Goal: Information Seeking & Learning: Learn about a topic

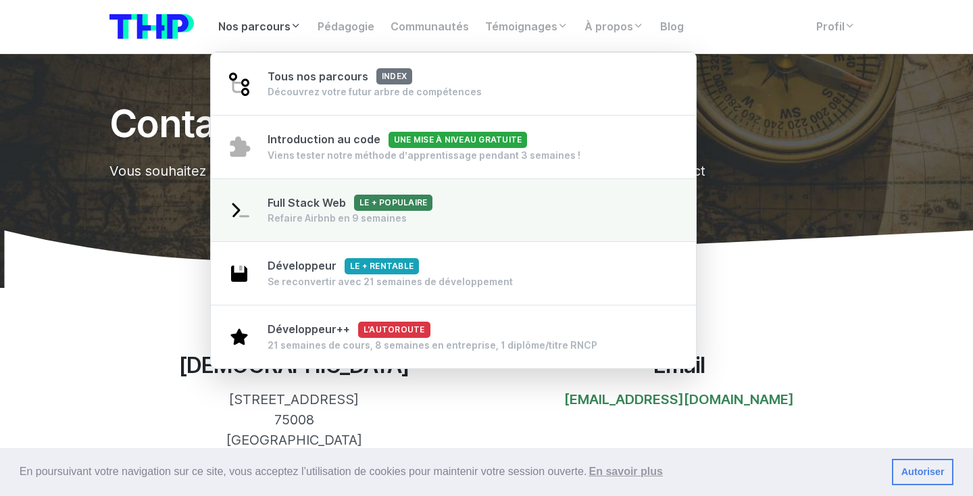
click at [308, 201] on span "Full Stack Web Le + populaire" at bounding box center [350, 203] width 165 height 13
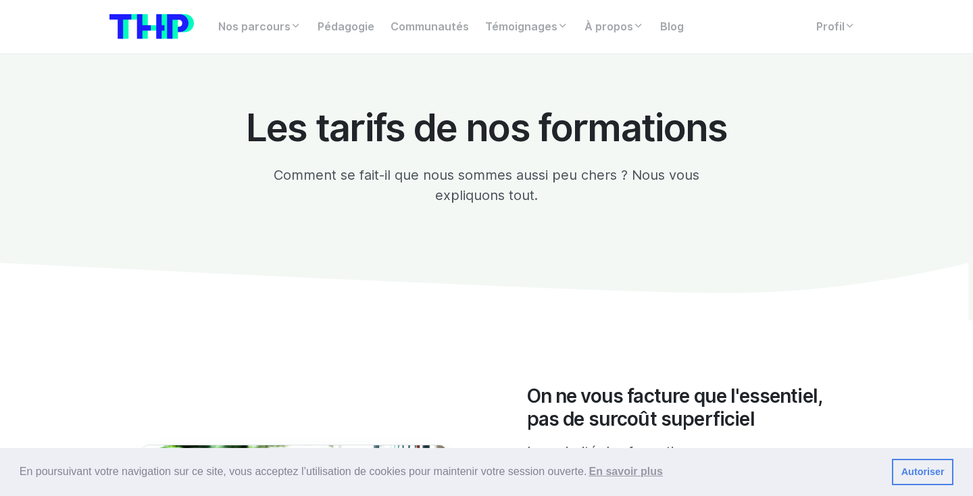
click at [625, 451] on div "En poursuivant votre navigation sur ce site, vous acceptez l’utilisation de coo…" at bounding box center [486, 472] width 973 height 49
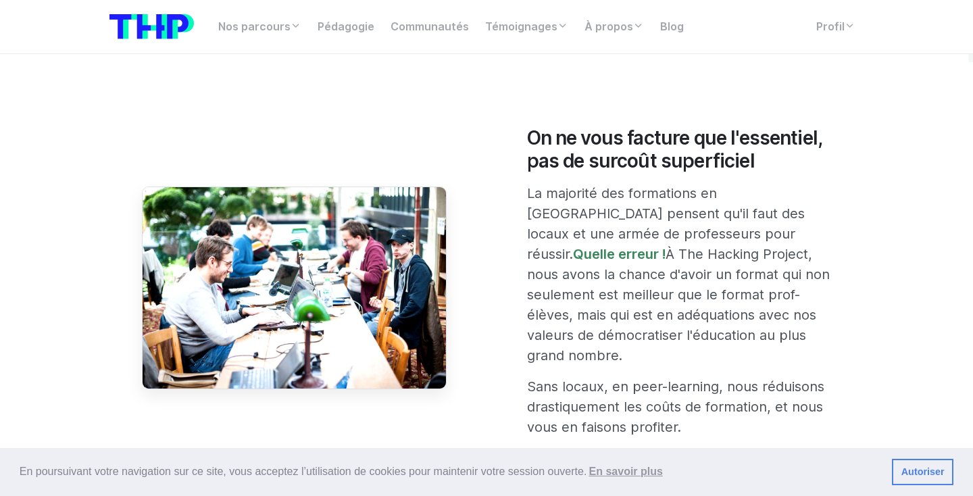
scroll to position [285, 0]
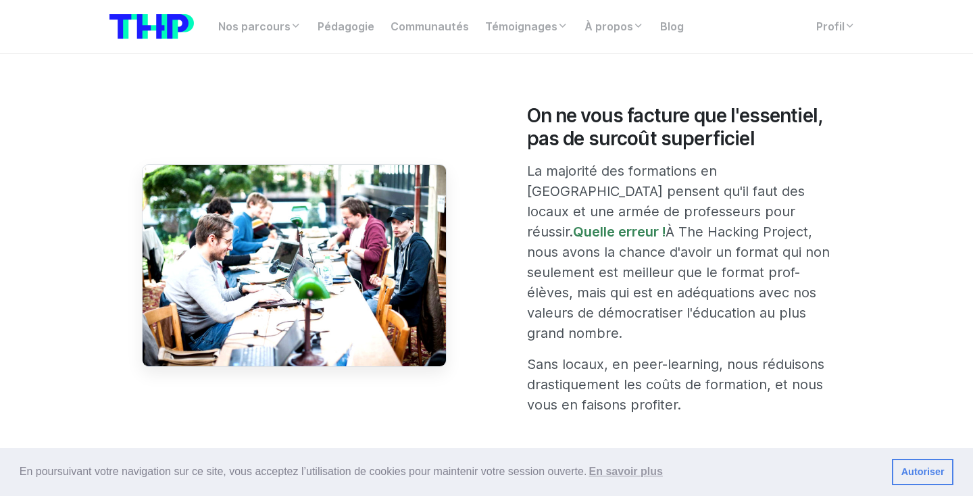
click at [927, 466] on link "Autoriser" at bounding box center [923, 472] width 62 height 27
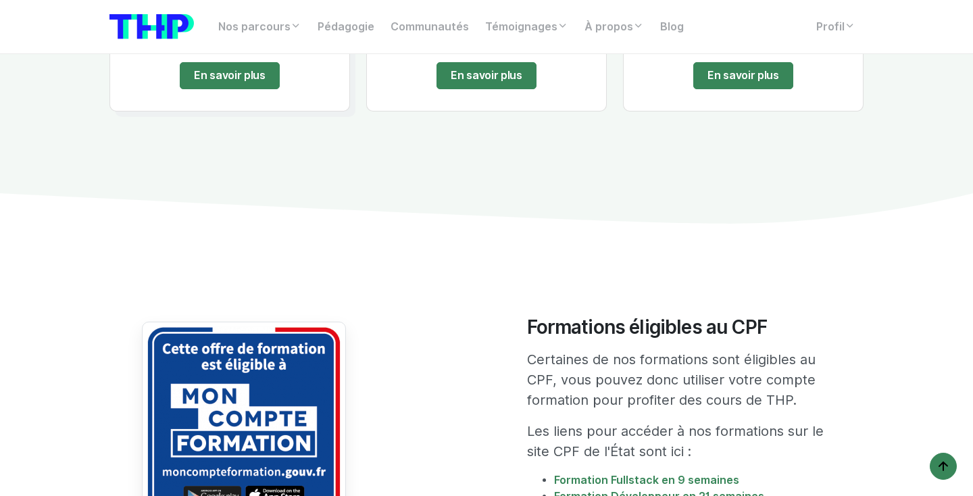
scroll to position [2317, 0]
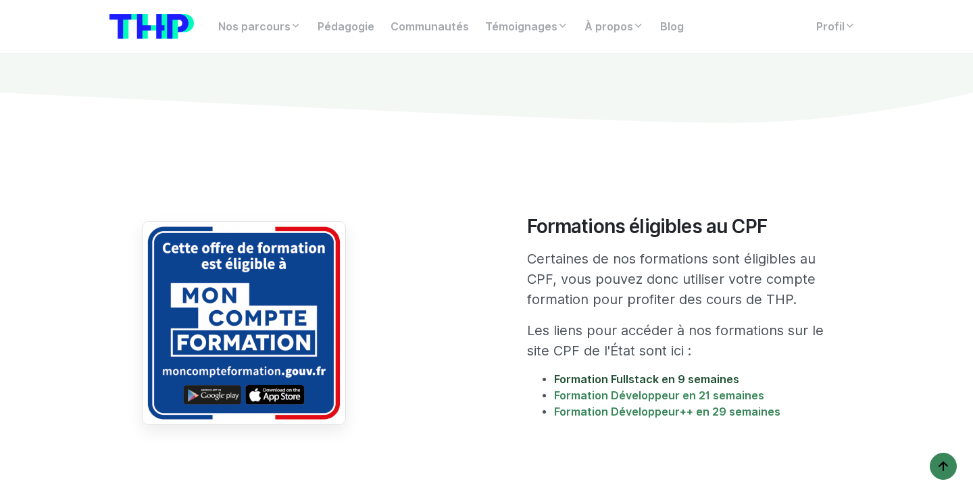
click at [660, 373] on link "Formation Fullstack en 9 semaines" at bounding box center [646, 379] width 185 height 13
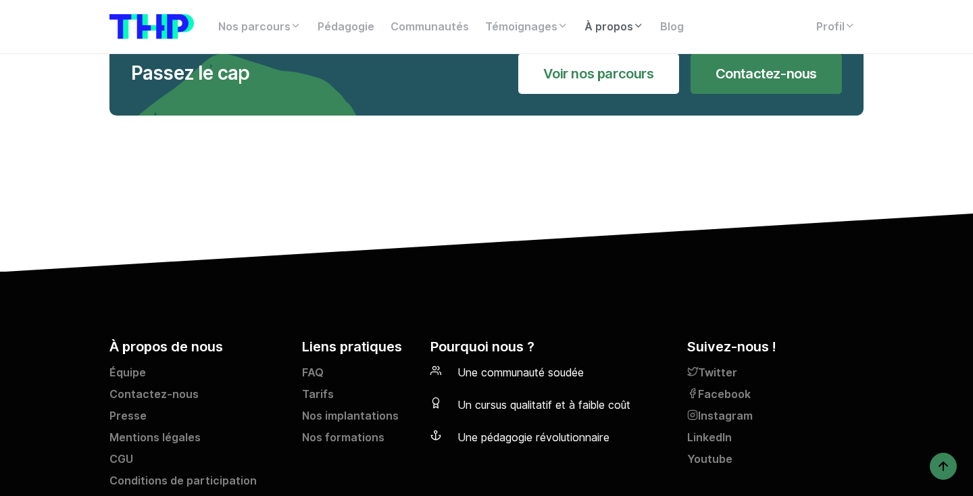
scroll to position [2848, 0]
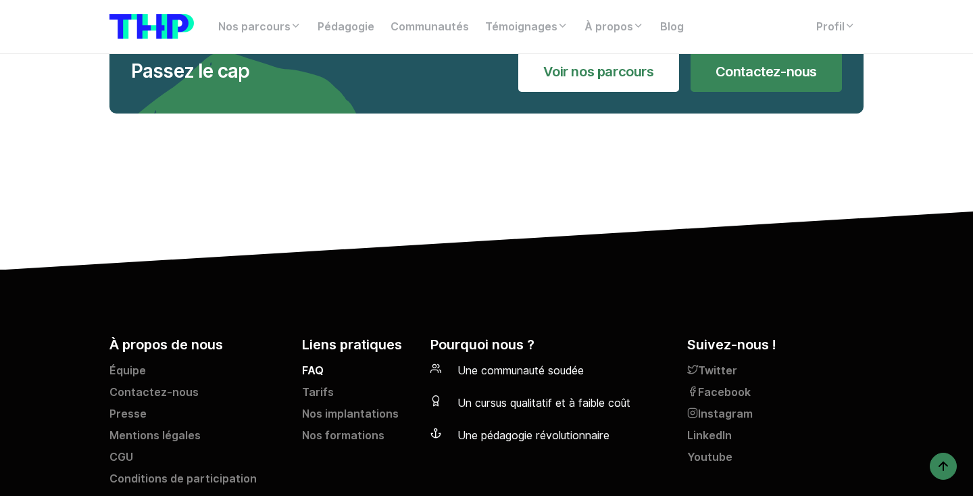
click at [313, 363] on link "FAQ" at bounding box center [358, 374] width 112 height 22
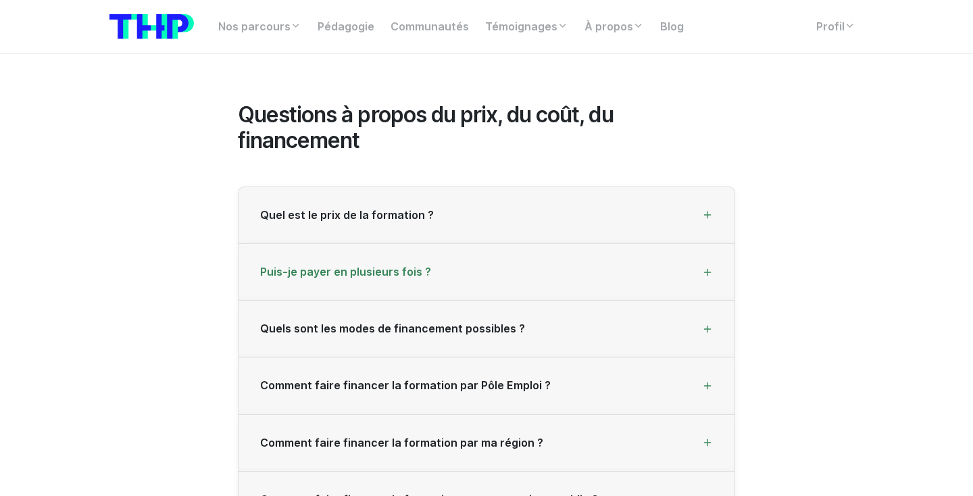
scroll to position [271, 0]
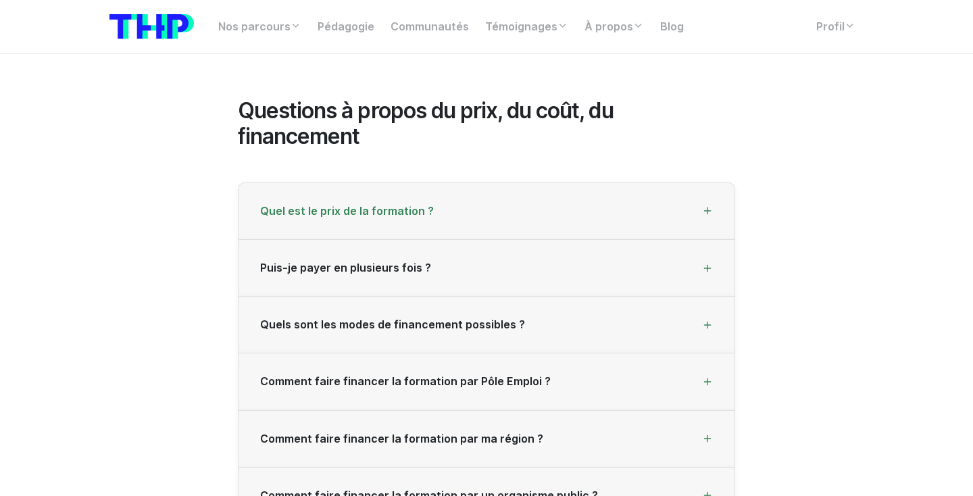
click at [531, 210] on div "Quel est le prix de la formation ?" at bounding box center [487, 211] width 496 height 57
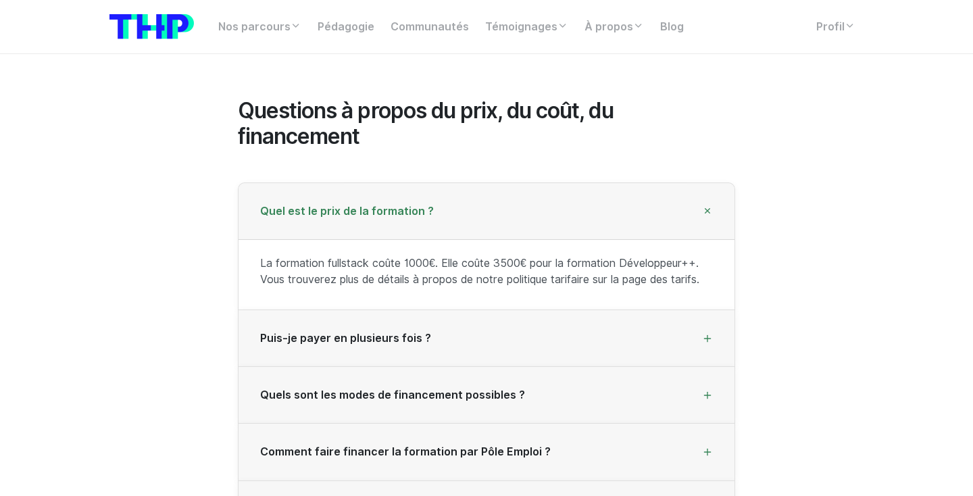
click at [520, 210] on div "Quel est le prix de la formation ?" at bounding box center [487, 211] width 496 height 57
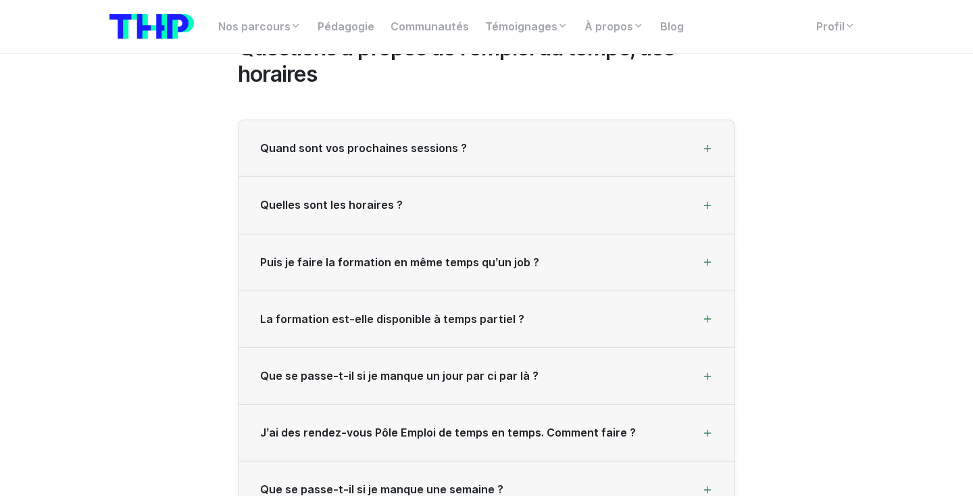
scroll to position [924, 0]
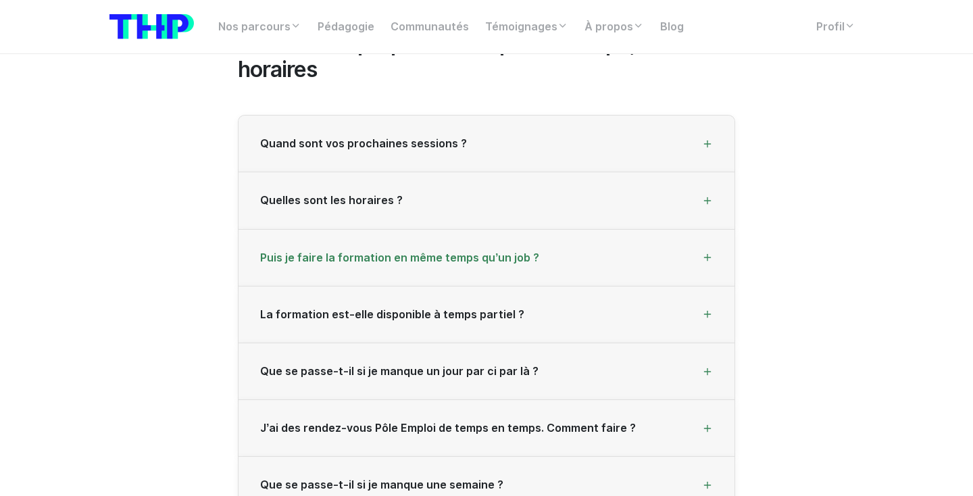
click at [520, 253] on span "Puis je faire la formation en même temps qu’un job ?" at bounding box center [399, 257] width 279 height 13
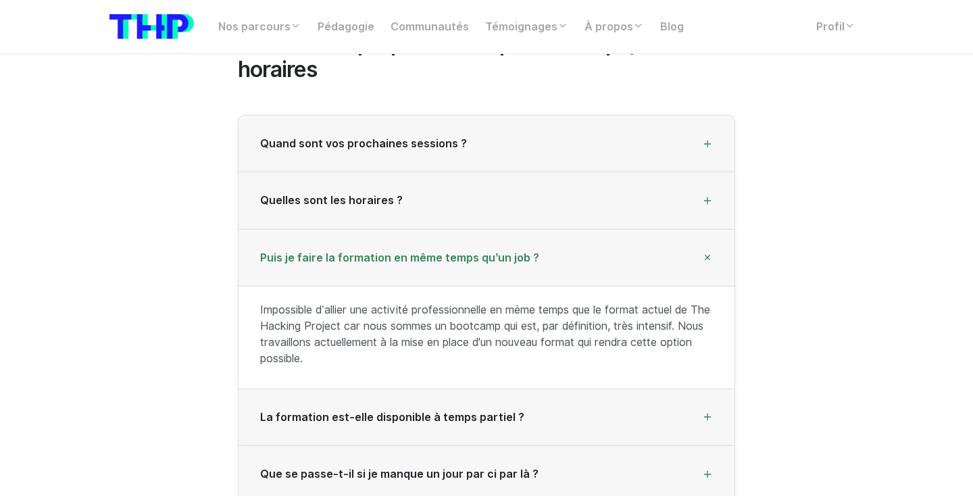
click at [520, 251] on span "Puis je faire la formation en même temps qu’un job ?" at bounding box center [399, 257] width 279 height 13
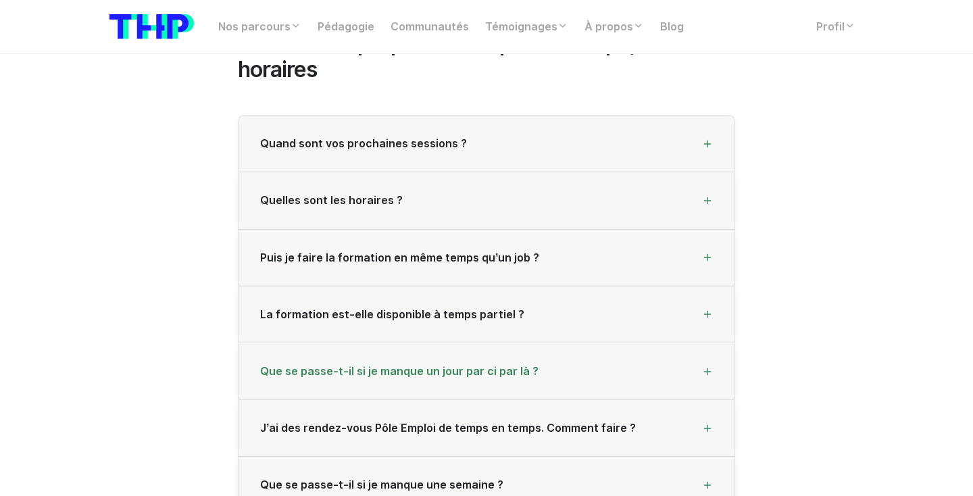
click at [536, 345] on div "Que se passe-t-il si je manque un jour par ci par là ?" at bounding box center [487, 371] width 496 height 57
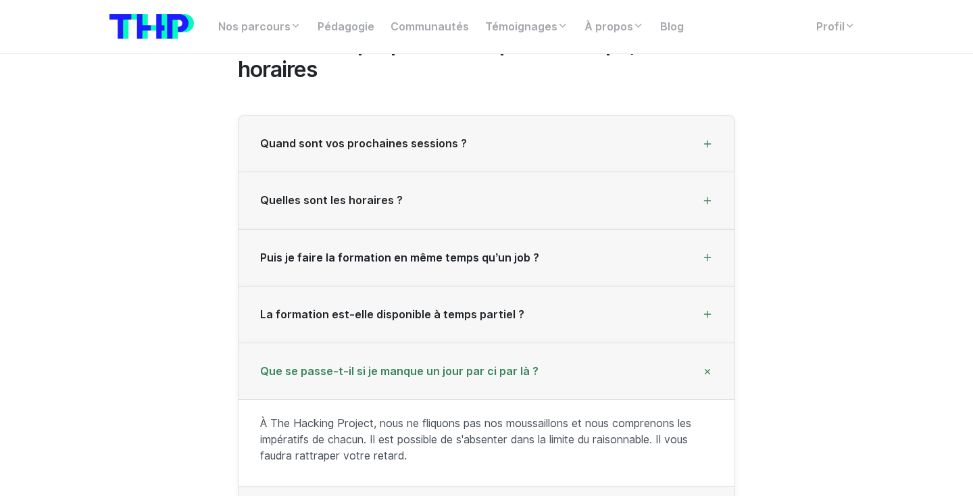
click at [541, 349] on div "Que se passe-t-il si je manque un jour par ci par là ?" at bounding box center [487, 371] width 496 height 57
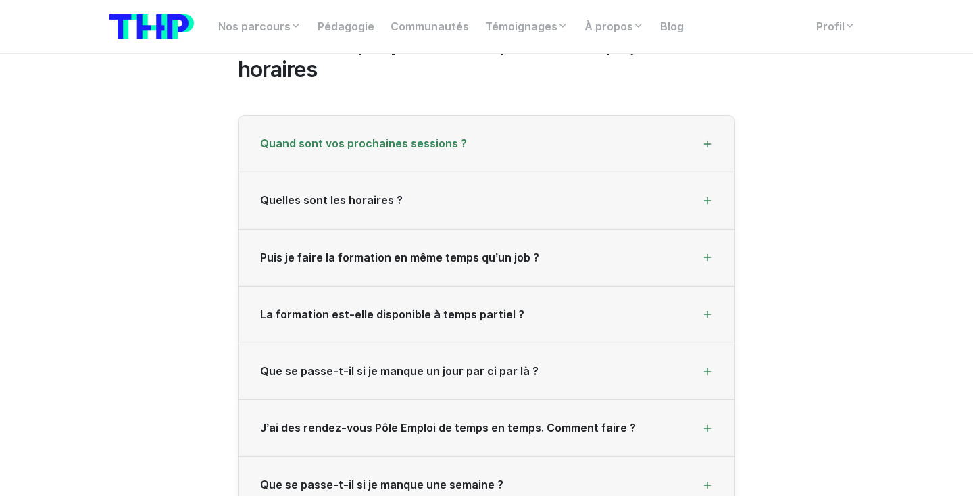
click at [515, 157] on div "Quand sont vos prochaines sessions ?" at bounding box center [487, 144] width 496 height 57
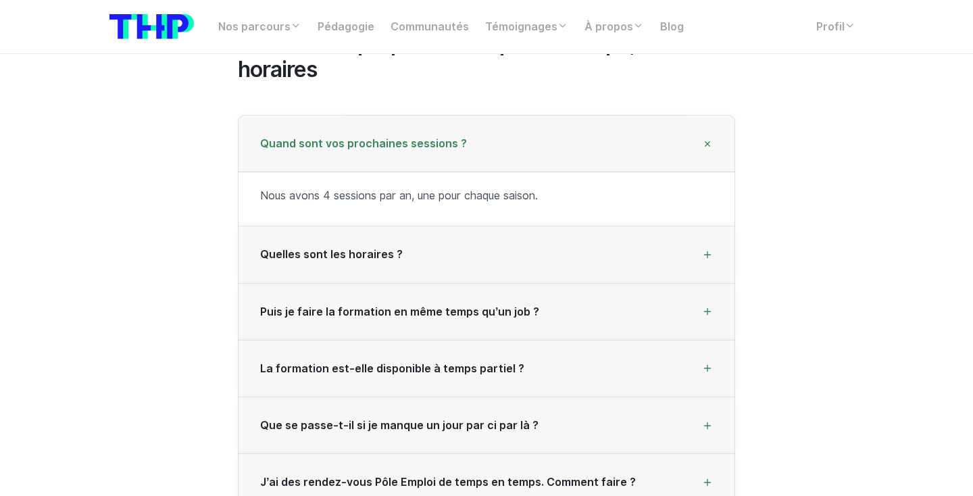
click at [511, 151] on div "Quand sont vos prochaines sessions ?" at bounding box center [487, 144] width 496 height 57
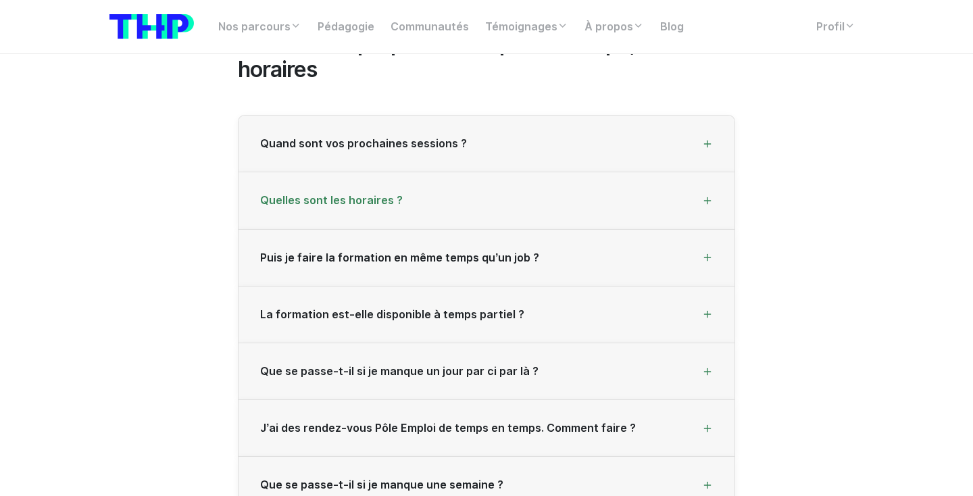
click at [493, 192] on div "Quelles sont les horaires ?" at bounding box center [487, 200] width 496 height 57
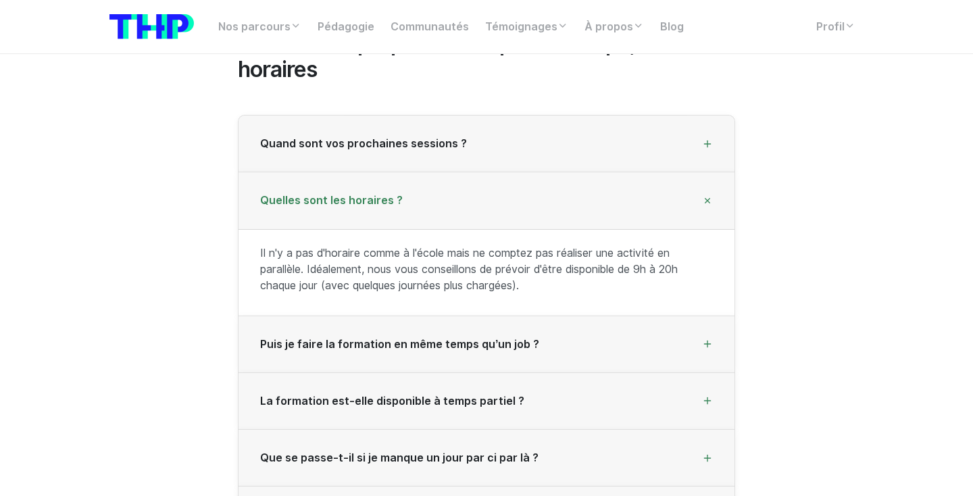
click at [497, 193] on div "Quelles sont les horaires ?" at bounding box center [487, 200] width 496 height 57
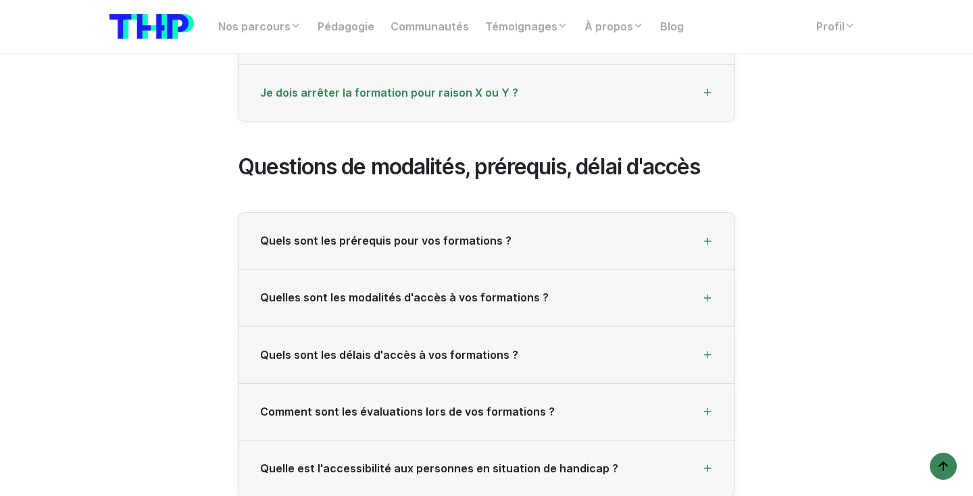
scroll to position [1375, 0]
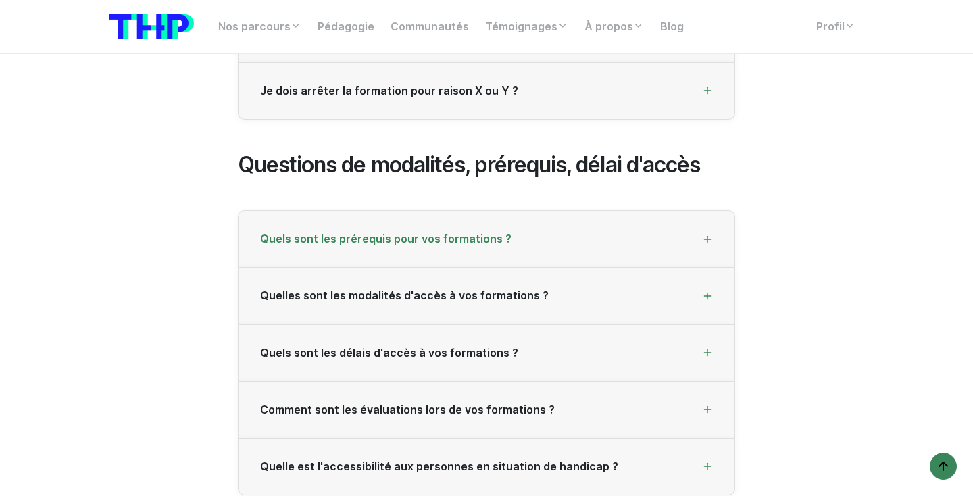
click at [500, 234] on span "Quels sont les prérequis pour vos formations ?" at bounding box center [385, 238] width 251 height 13
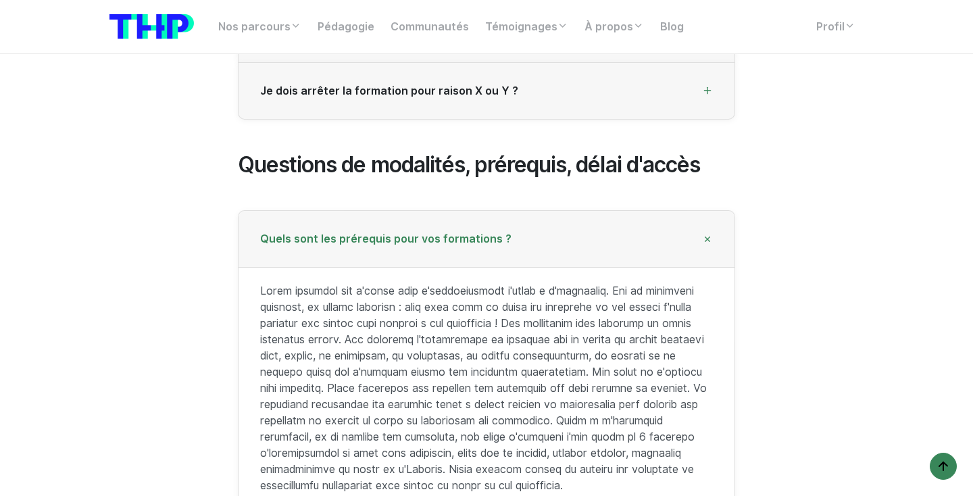
click at [500, 234] on span "Quels sont les prérequis pour vos formations ?" at bounding box center [385, 238] width 251 height 13
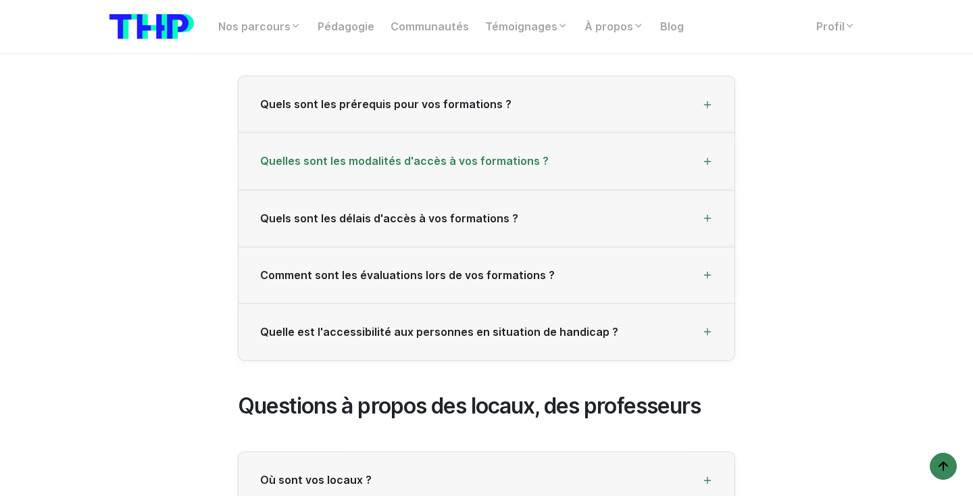
scroll to position [1512, 0]
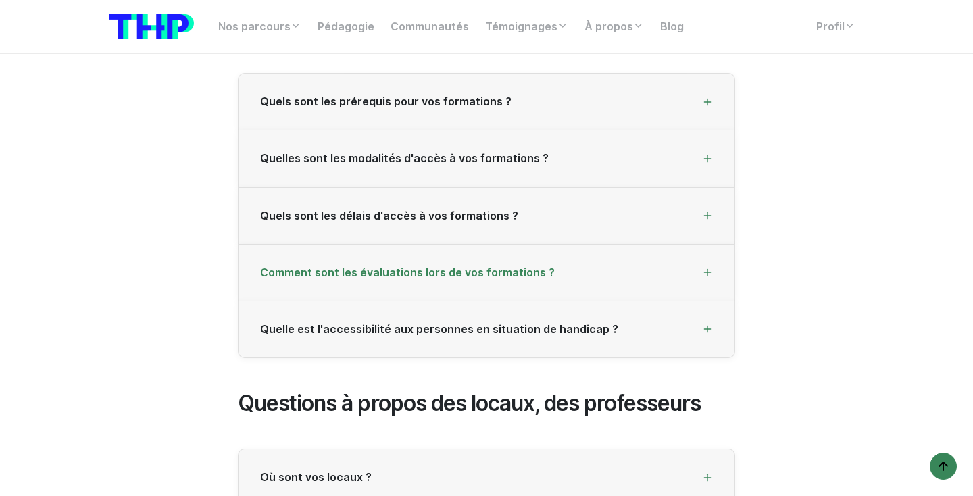
click at [487, 272] on span "Comment sont les évaluations lors de vos formations ?" at bounding box center [407, 272] width 295 height 13
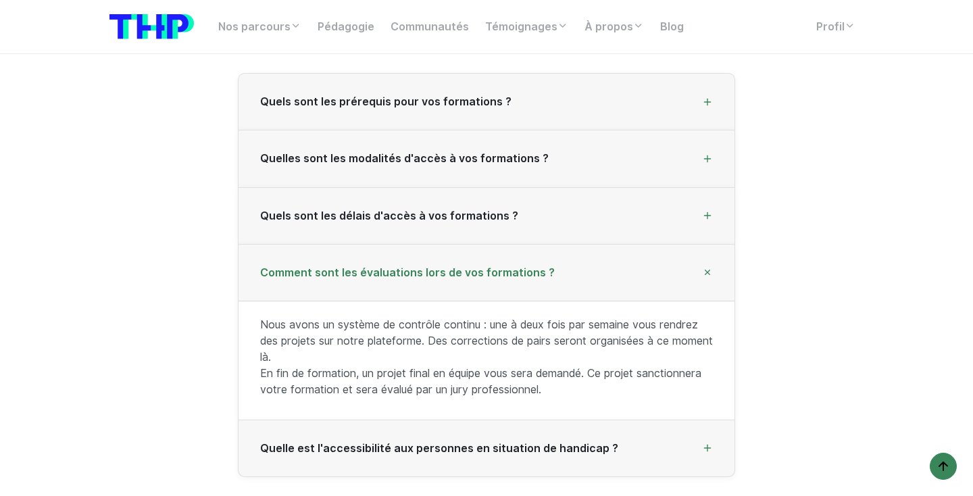
click at [485, 266] on span "Comment sont les évaluations lors de vos formations ?" at bounding box center [407, 272] width 295 height 13
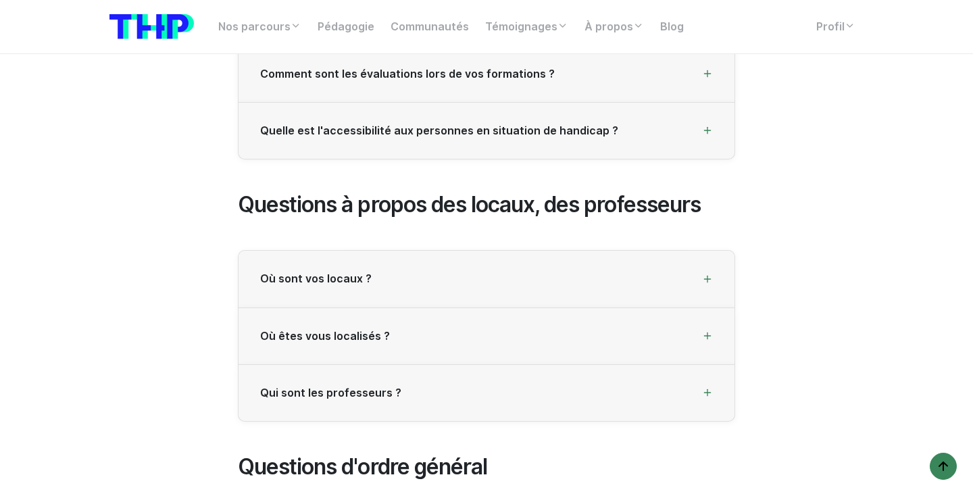
scroll to position [1722, 0]
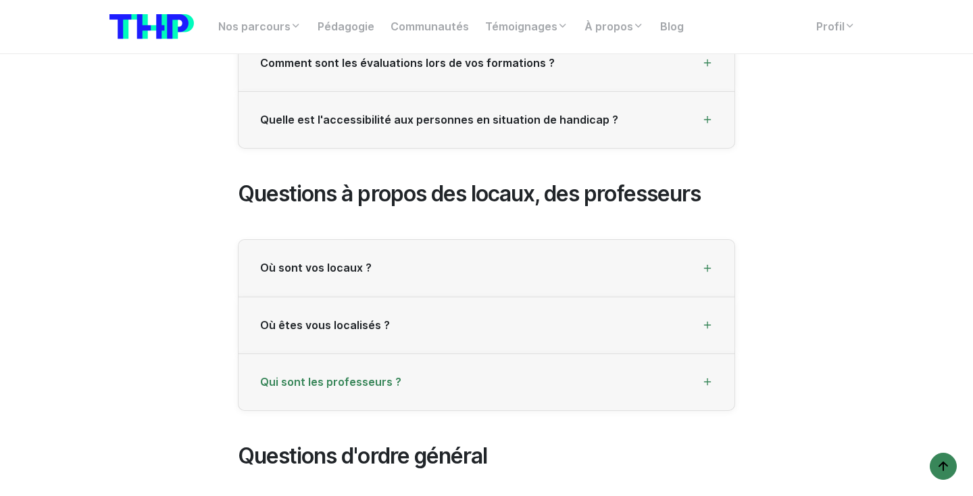
click at [430, 383] on div "Qui sont les professeurs ?" at bounding box center [487, 382] width 496 height 57
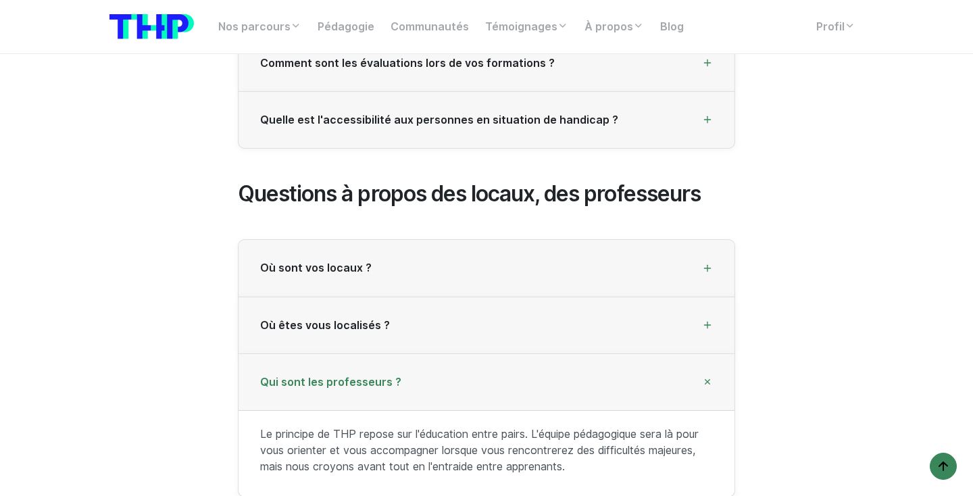
click at [430, 383] on div "Qui sont les professeurs ?" at bounding box center [487, 382] width 496 height 57
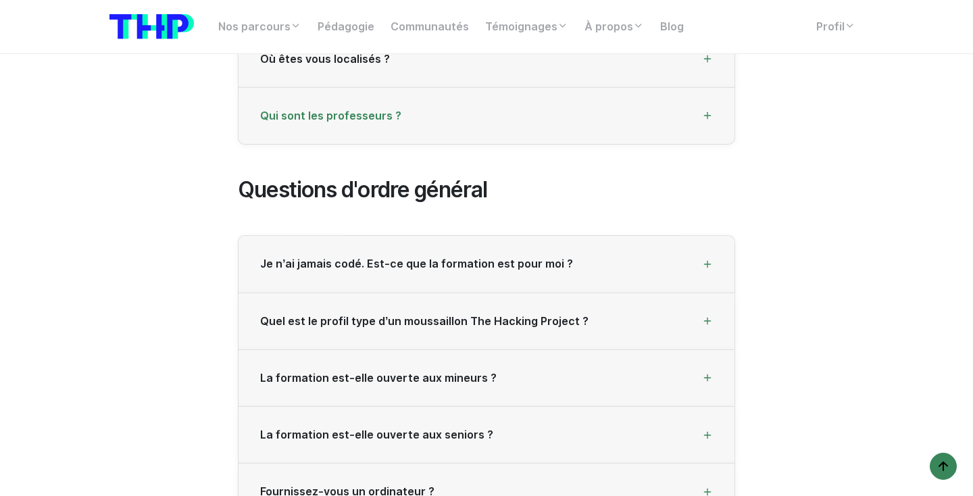
scroll to position [1990, 0]
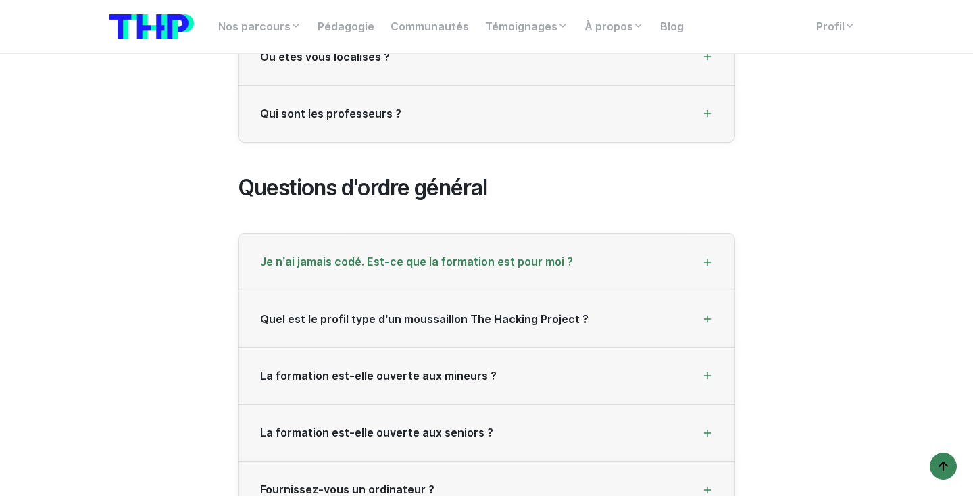
click at [456, 264] on div "Je n’ai jamais codé. Est-ce que la formation est pour moi ?" at bounding box center [487, 262] width 496 height 57
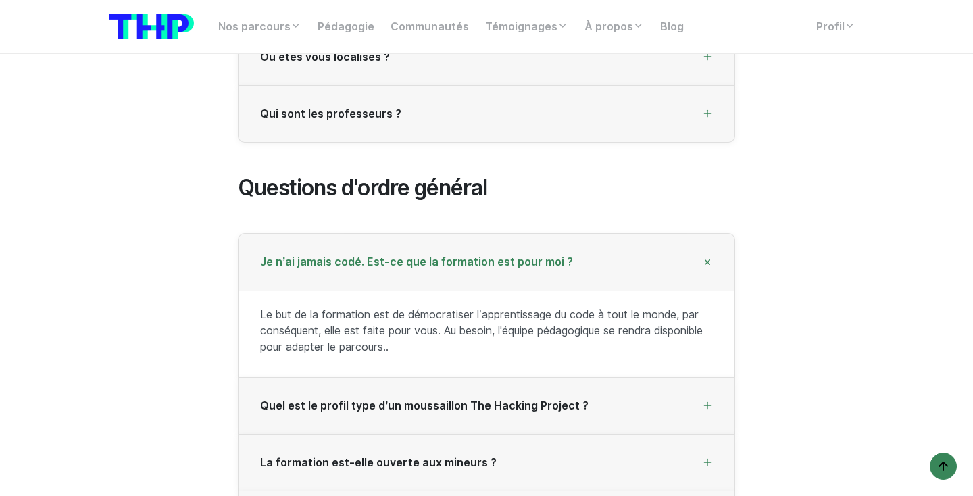
click at [456, 264] on div "Je n’ai jamais codé. Est-ce que la formation est pour moi ?" at bounding box center [487, 262] width 496 height 57
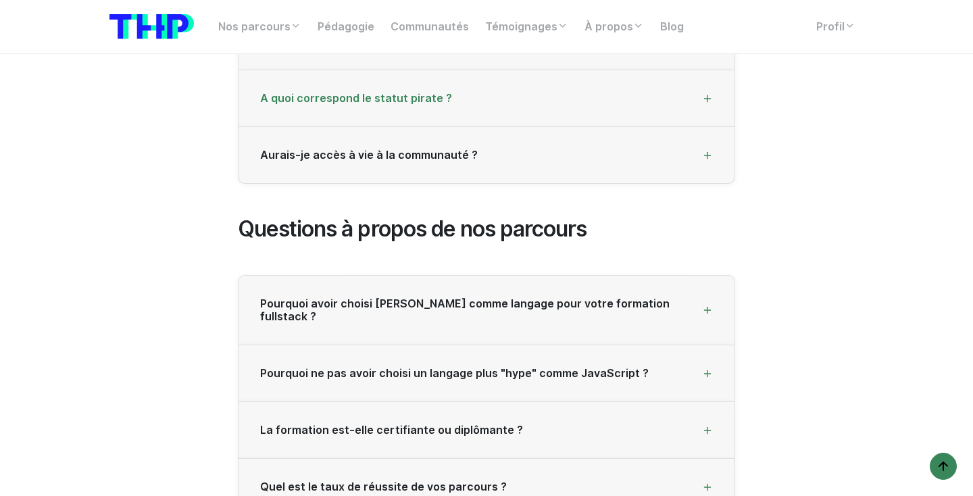
scroll to position [2644, 0]
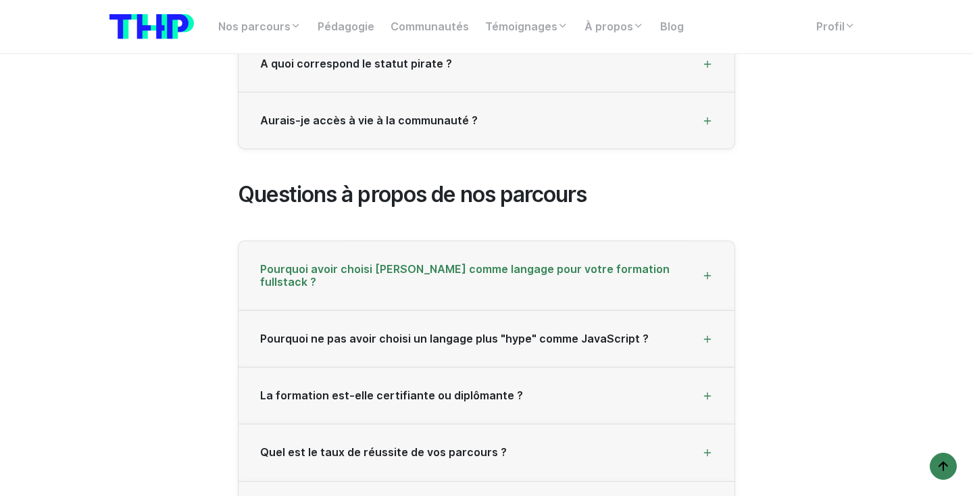
click at [504, 270] on div "Pourquoi avoir choisi [PERSON_NAME] comme langage pour votre formation fullstac…" at bounding box center [487, 276] width 496 height 70
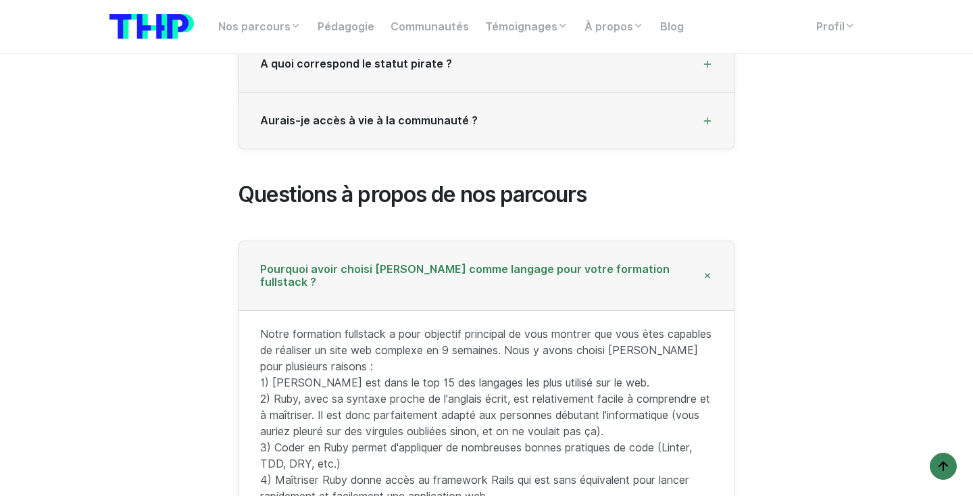
click at [505, 268] on span "Pourquoi avoir choisi [PERSON_NAME] comme langage pour votre formation fullstac…" at bounding box center [481, 276] width 442 height 26
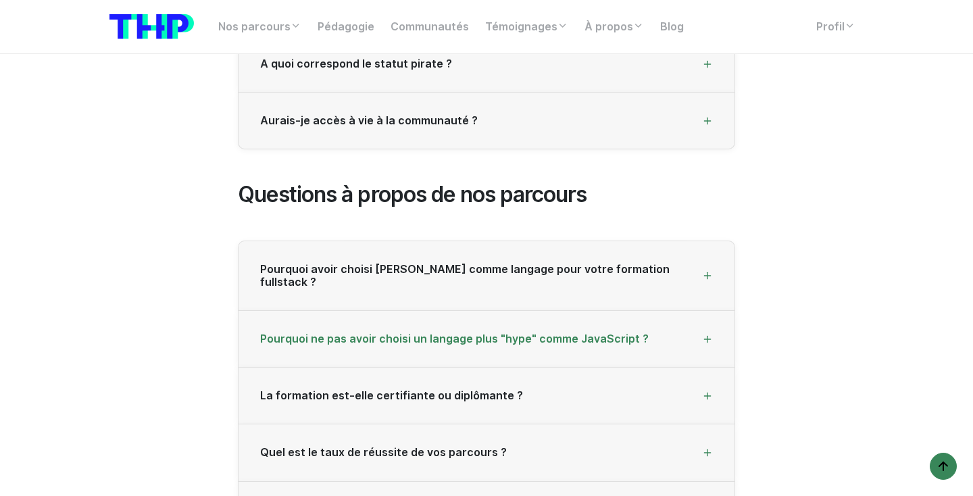
click at [502, 333] on span "Pourquoi ne pas avoir choisi un langage plus "hype" comme JavaScript ?" at bounding box center [454, 339] width 389 height 13
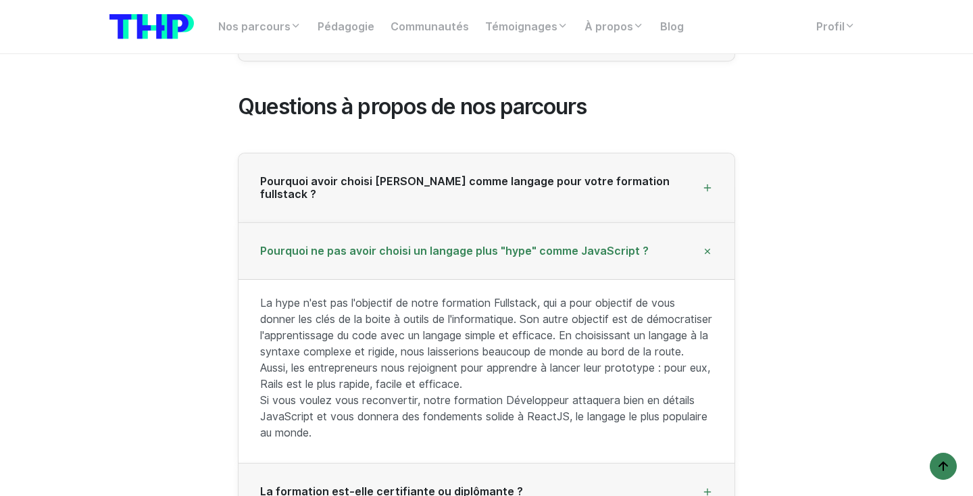
scroll to position [2732, 0]
click at [521, 243] on div "Pourquoi ne pas avoir choisi un langage plus "hype" comme JavaScript ?" at bounding box center [487, 250] width 496 height 57
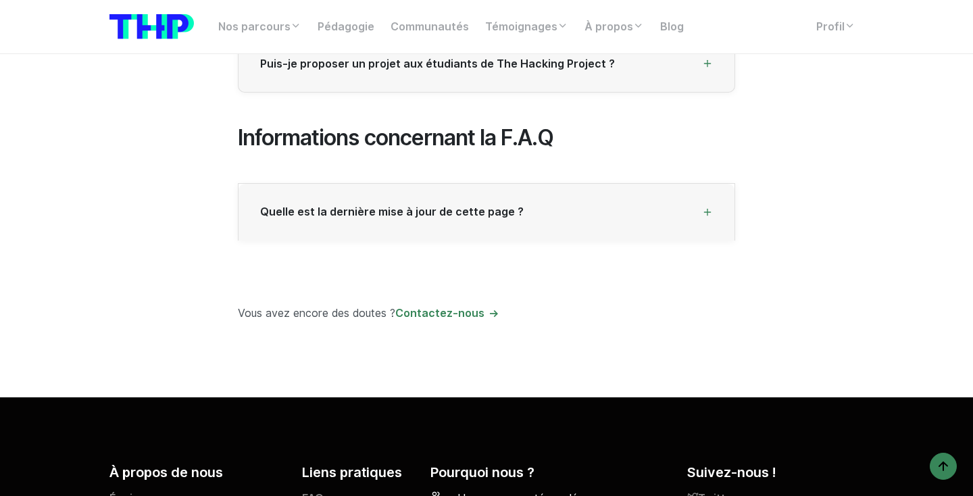
scroll to position [3410, 0]
